Goal: Transaction & Acquisition: Purchase product/service

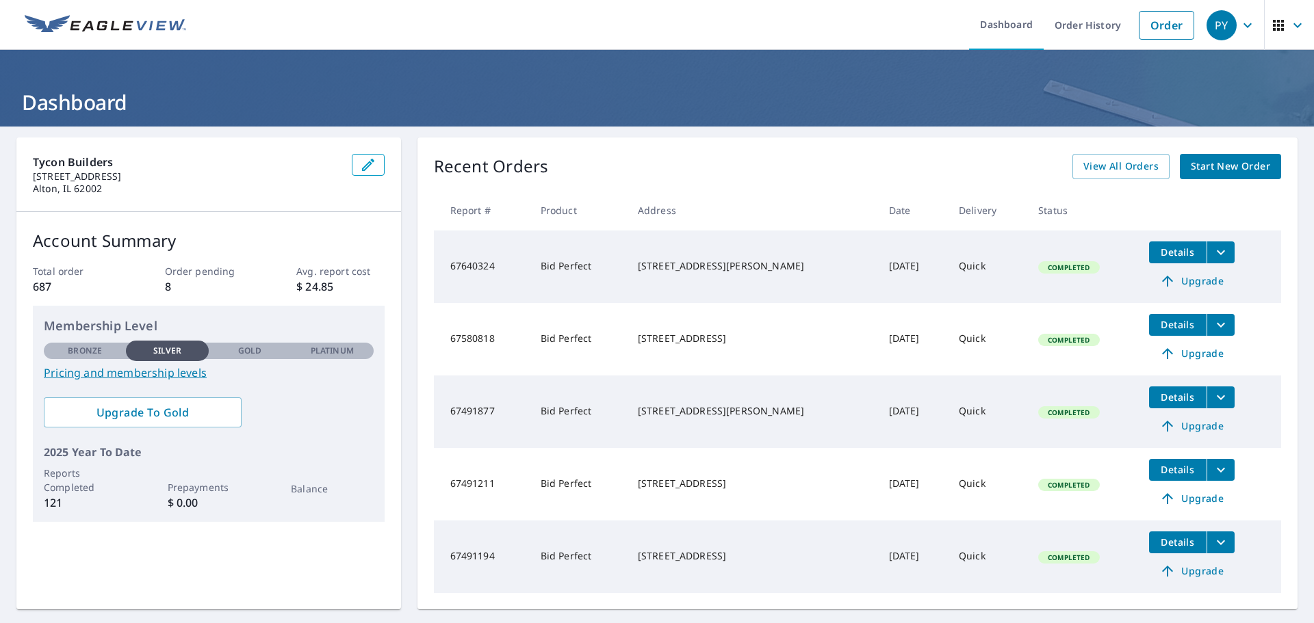
click at [1239, 30] on icon "button" at bounding box center [1247, 25] width 16 height 16
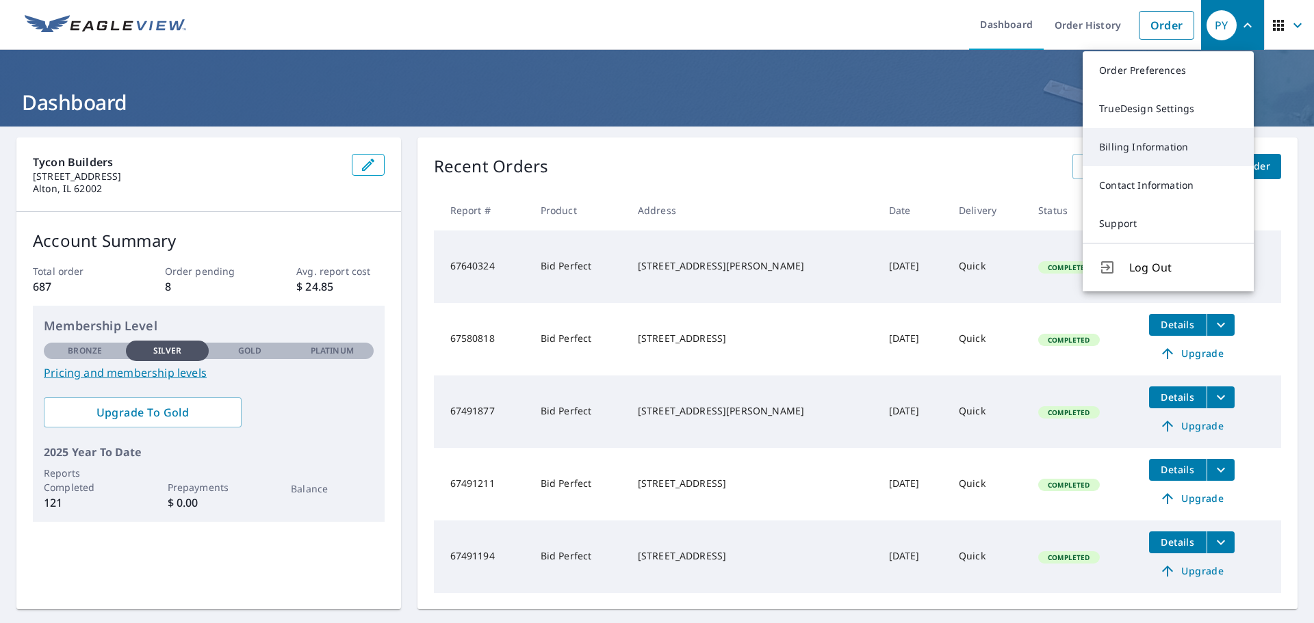
click at [1165, 136] on link "Billing Information" at bounding box center [1167, 147] width 171 height 38
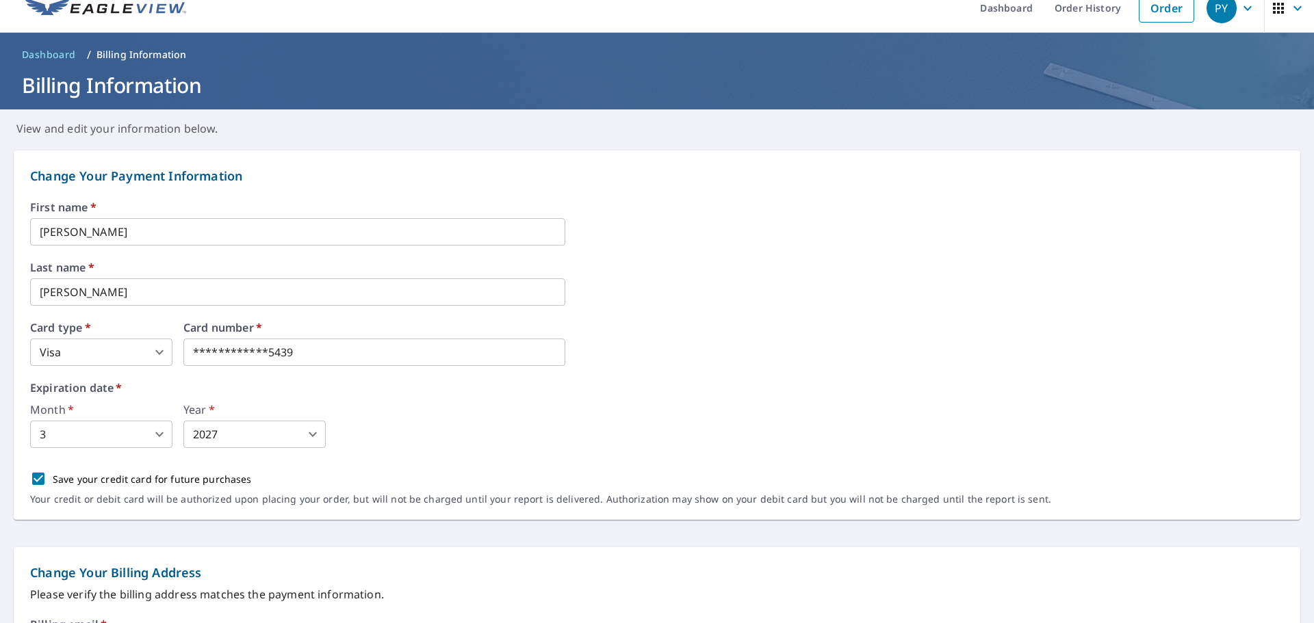
scroll to position [68, 0]
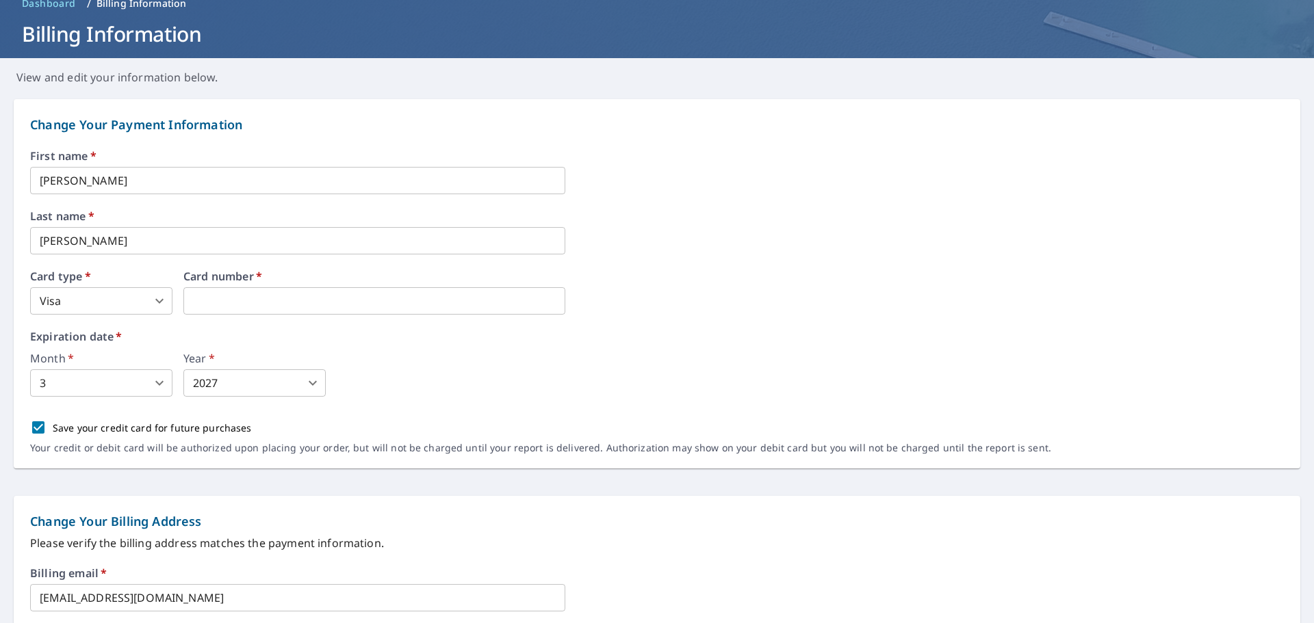
click at [200, 412] on div "First name   * [PERSON_NAME] ​ Last name   * [PERSON_NAME] ​ Card type   * Visa…" at bounding box center [657, 310] width 1254 height 318
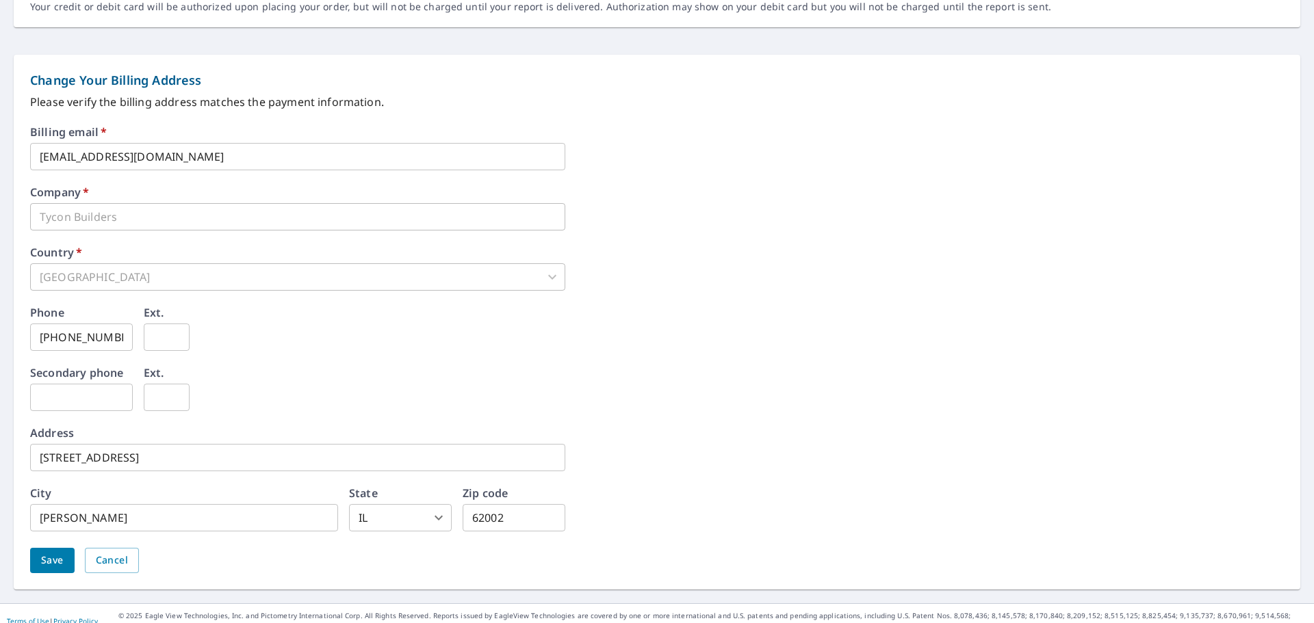
scroll to position [525, 0]
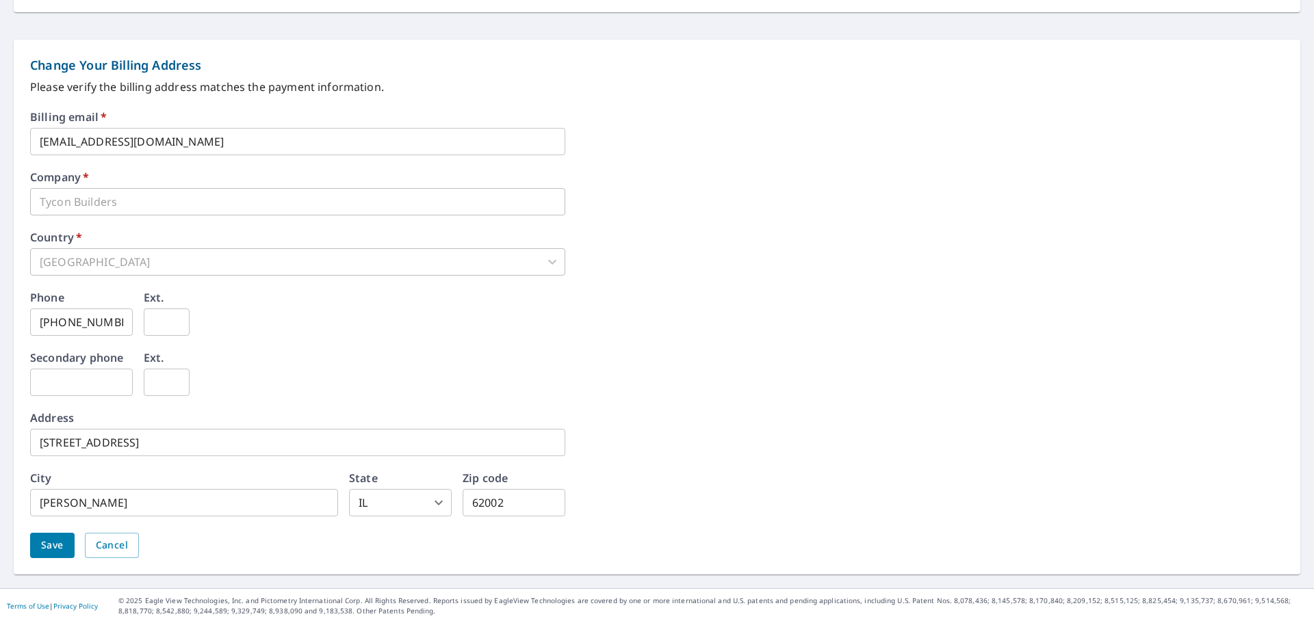
click at [49, 543] on span "Save" at bounding box center [52, 545] width 23 height 17
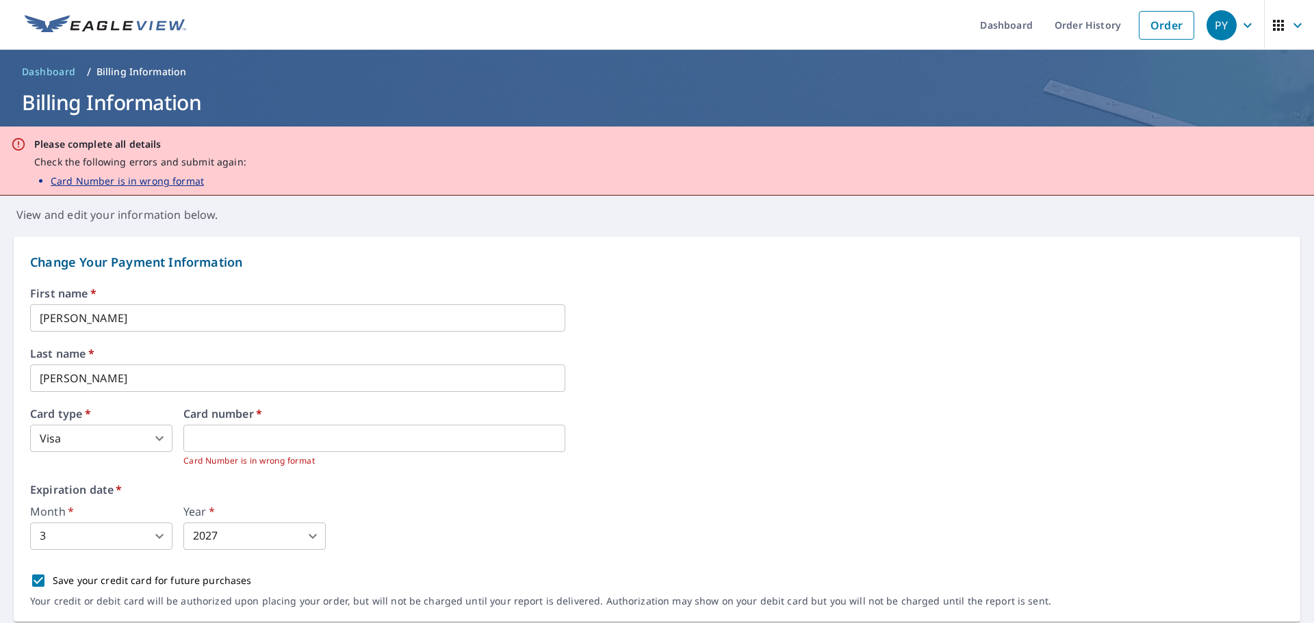
scroll to position [137, 0]
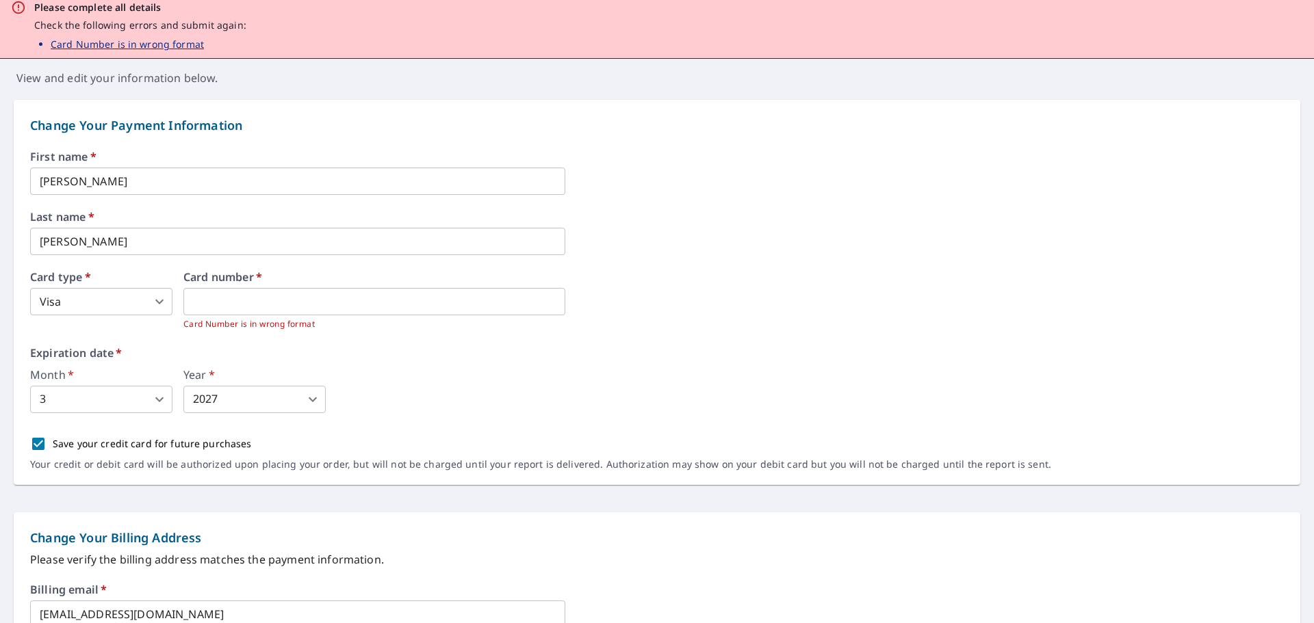
click at [619, 365] on div "Expiration date   * Month   * 3 3 ​ Year   * 2027 2027 ​" at bounding box center [657, 381] width 1254 height 66
click at [854, 304] on div "Card type   * Visa 2 ​ Card number   * Card Number is in wrong format" at bounding box center [657, 302] width 1254 height 60
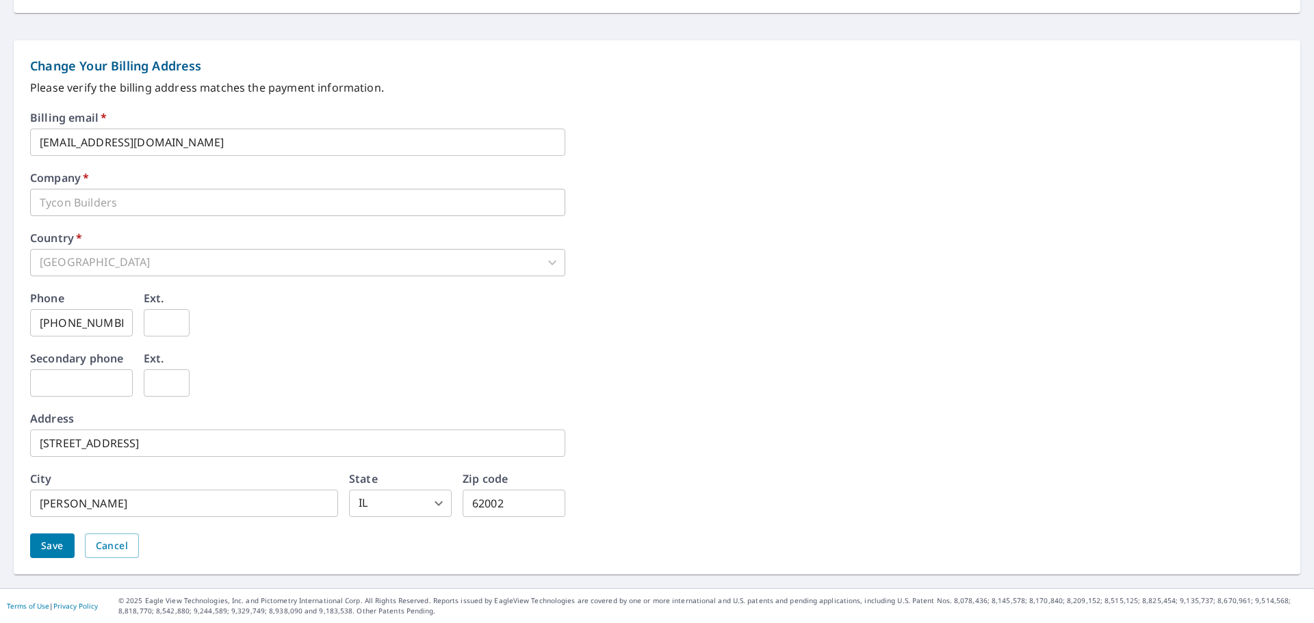
click at [51, 546] on span "Save" at bounding box center [52, 546] width 23 height 17
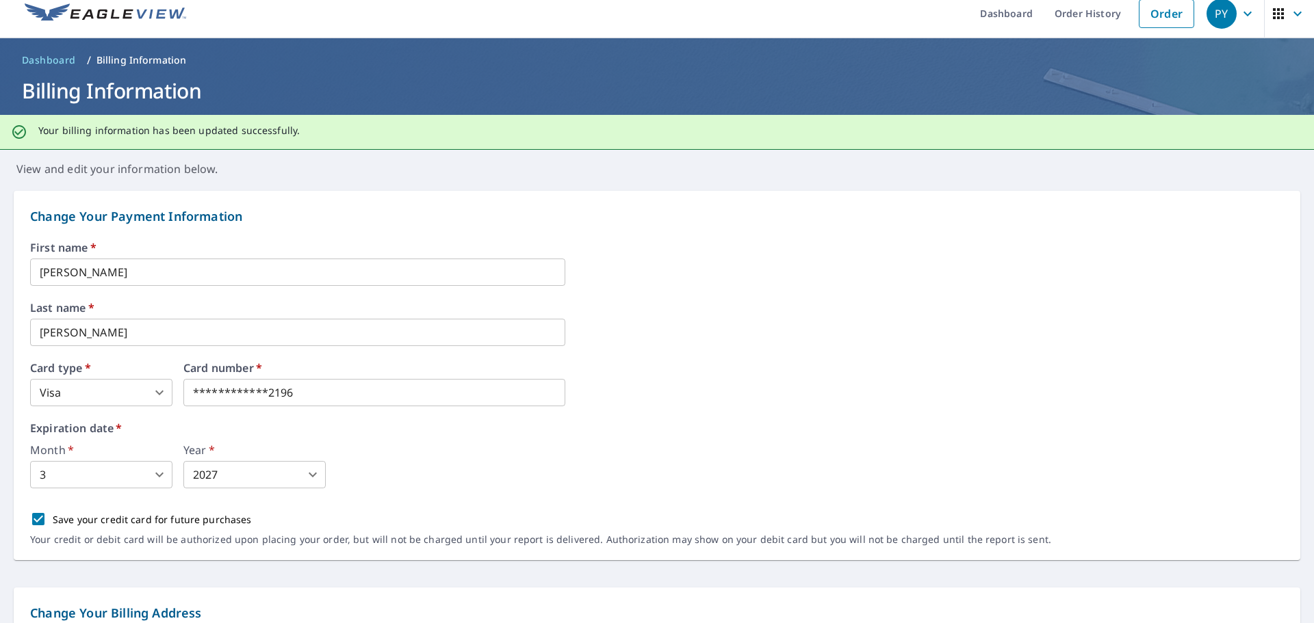
scroll to position [0, 0]
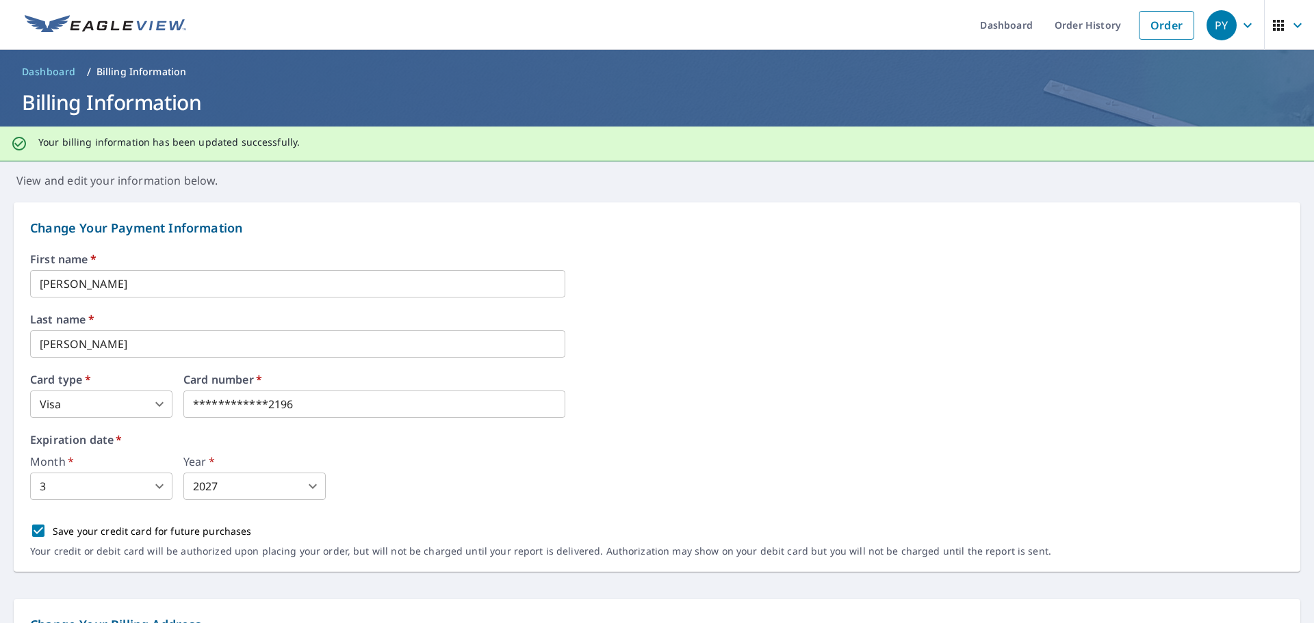
click at [92, 31] on img at bounding box center [105, 25] width 161 height 21
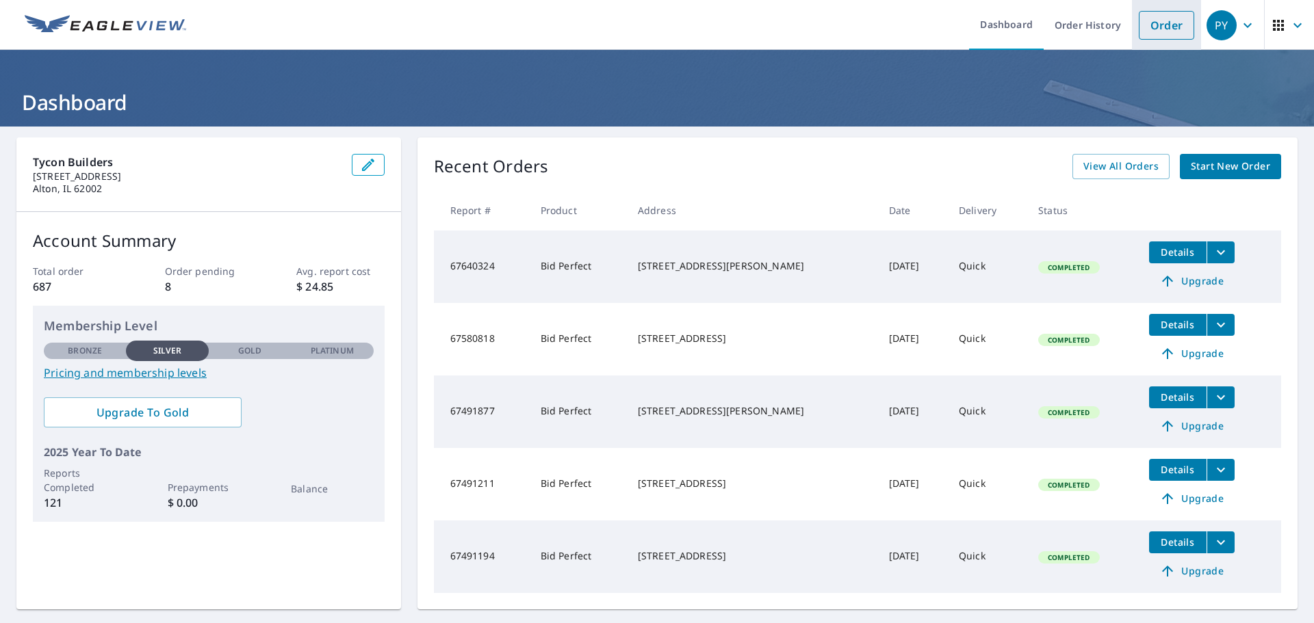
click at [1165, 16] on link "Order" at bounding box center [1166, 25] width 55 height 29
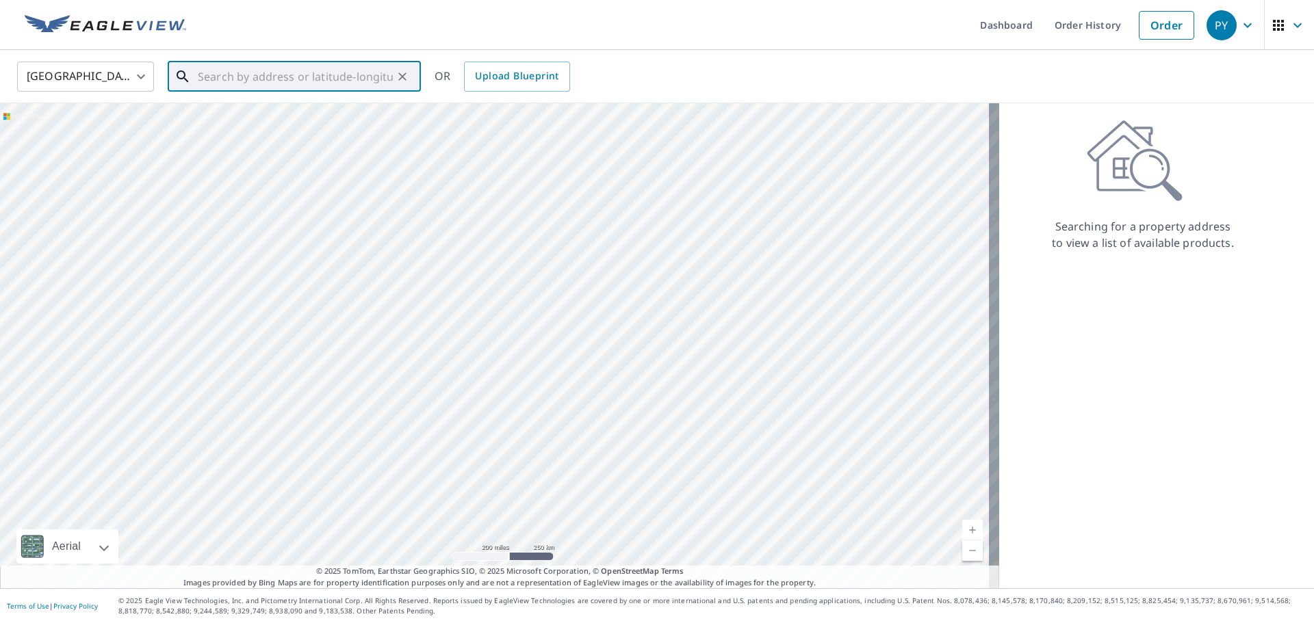
click at [364, 78] on input "text" at bounding box center [295, 76] width 195 height 38
click at [202, 120] on span "[GEOGRAPHIC_DATA]" at bounding box center [302, 116] width 215 height 16
type input "[STREET_ADDRESS][PERSON_NAME]"
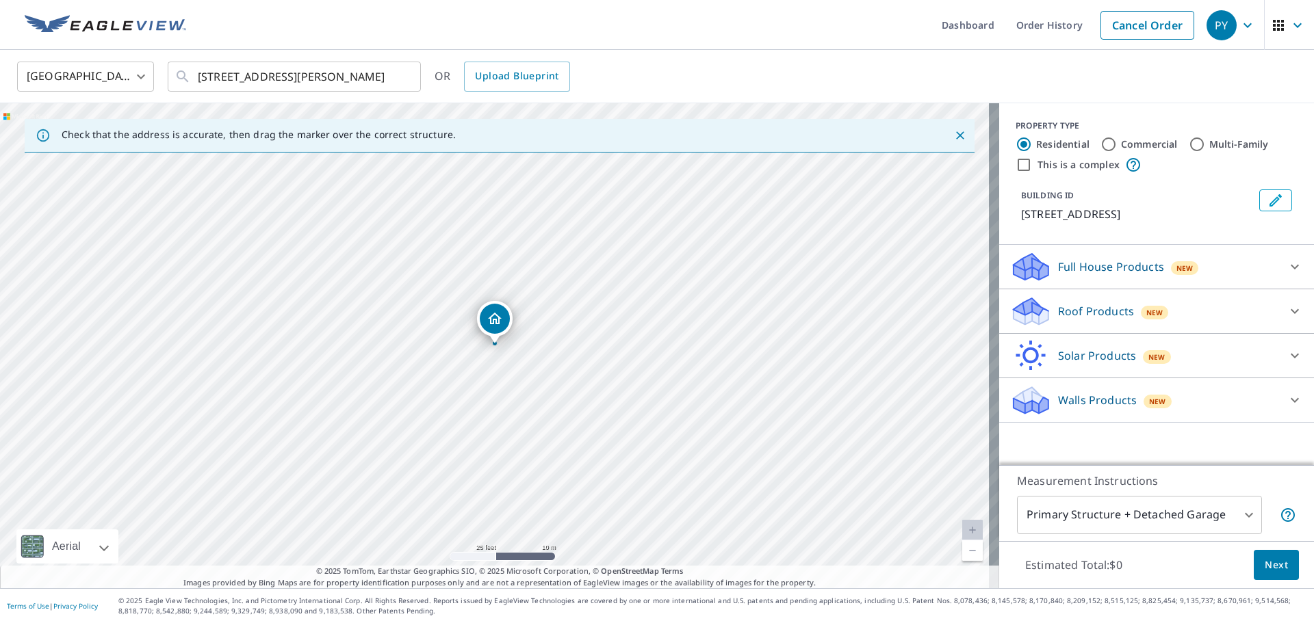
click at [1287, 315] on icon at bounding box center [1294, 311] width 16 height 16
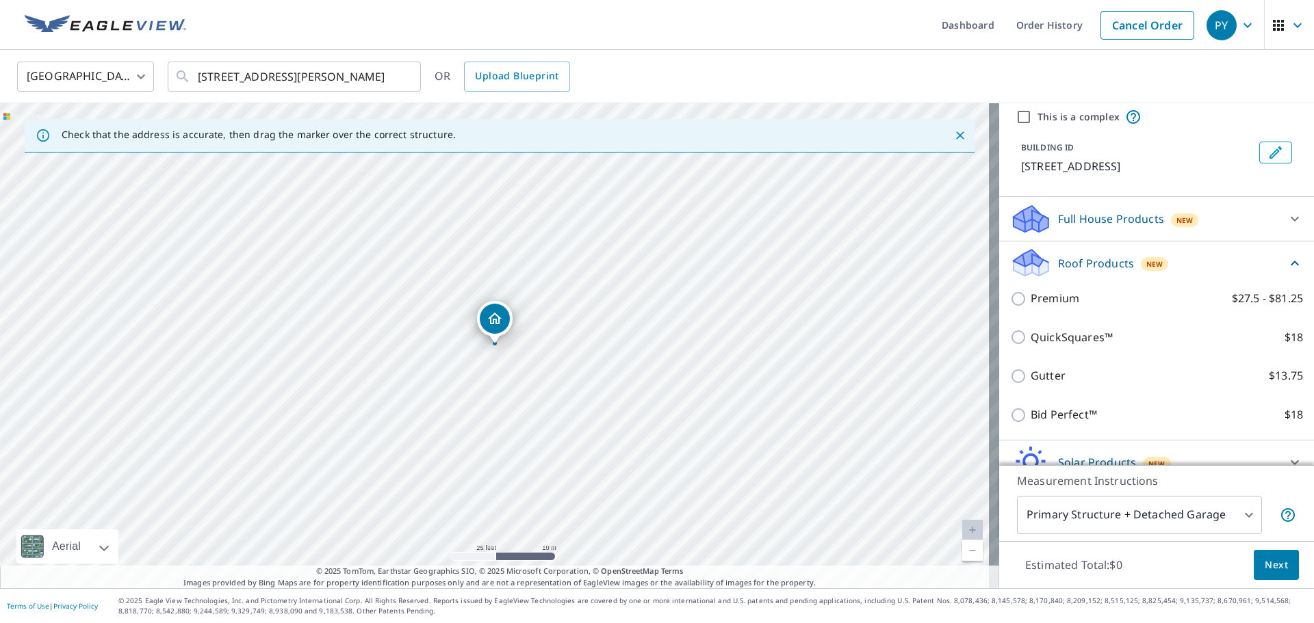
scroll to position [112, 0]
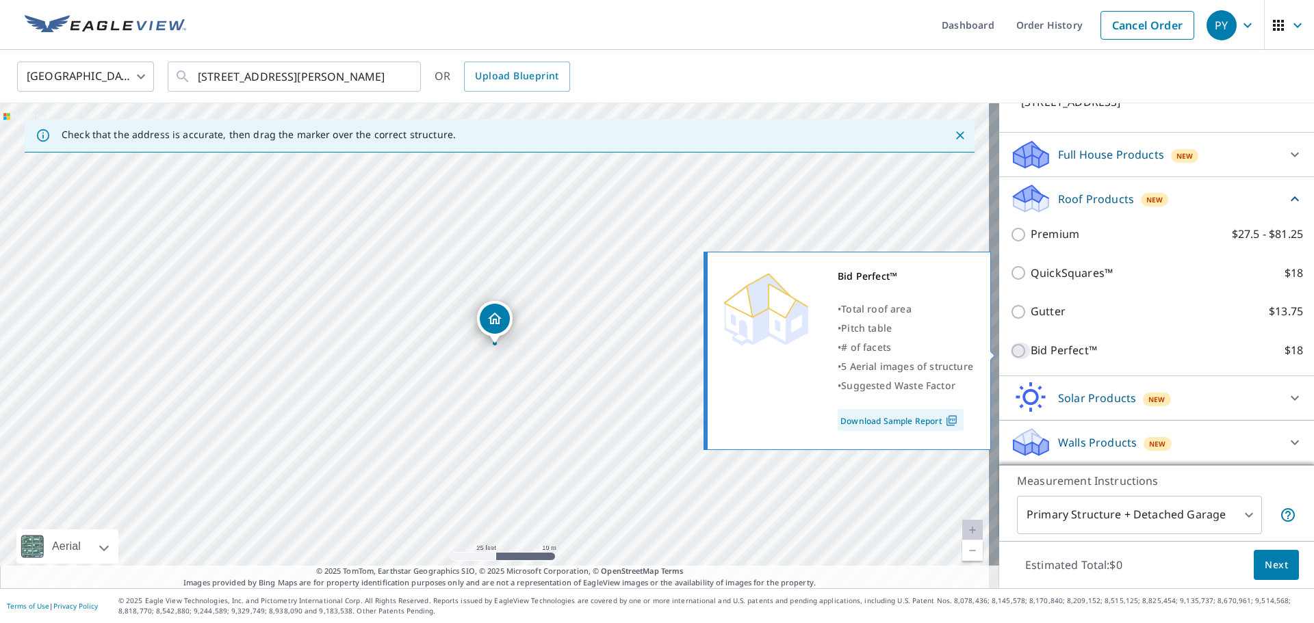
click at [1010, 346] on input "Bid Perfect™ $18" at bounding box center [1020, 351] width 21 height 16
checkbox input "true"
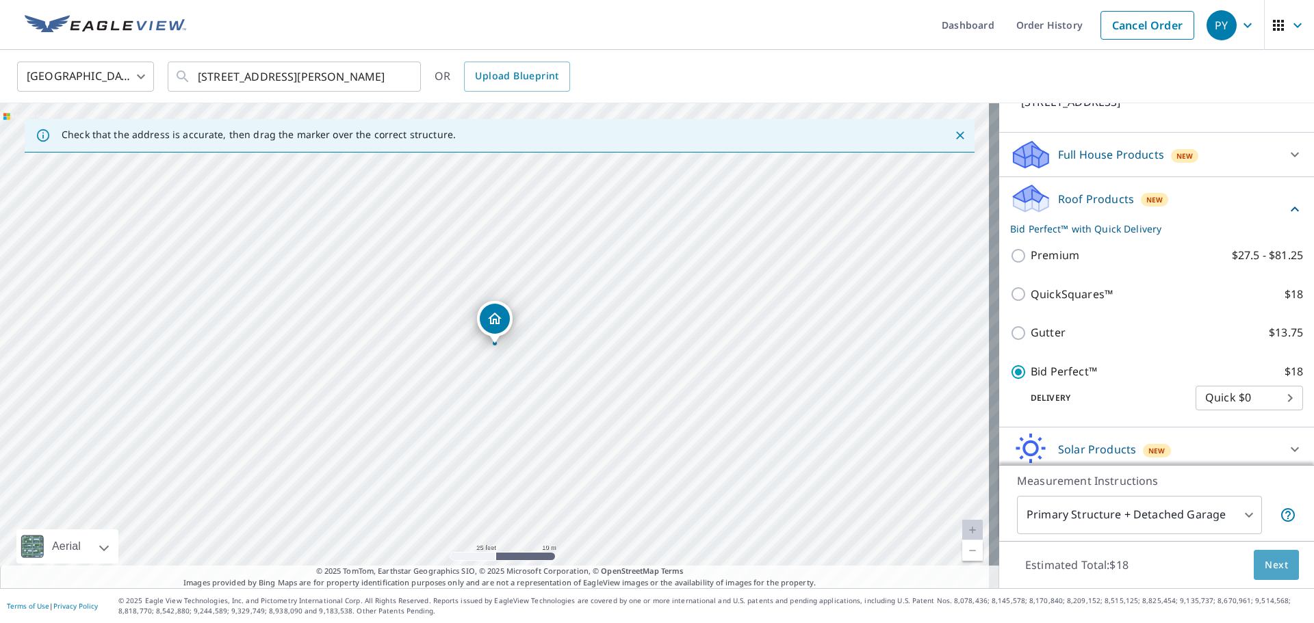
click at [1265, 558] on span "Next" at bounding box center [1276, 565] width 23 height 17
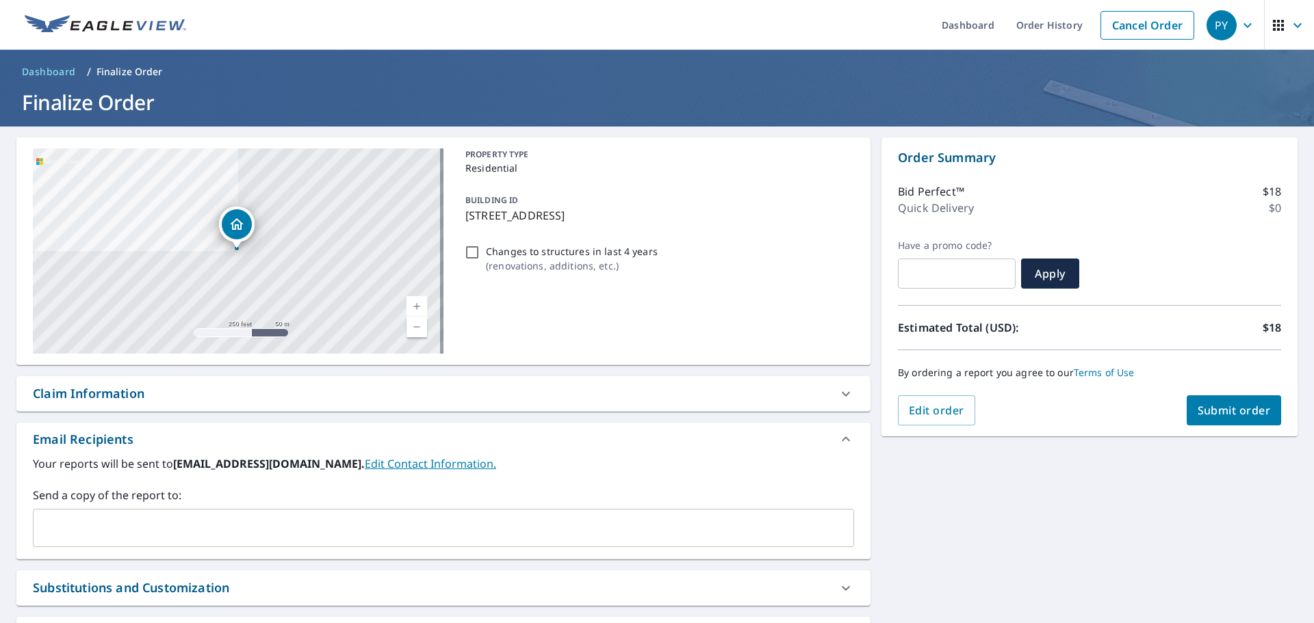
click at [1210, 404] on span "Submit order" at bounding box center [1233, 410] width 73 height 15
